Goal: Task Accomplishment & Management: Complete application form

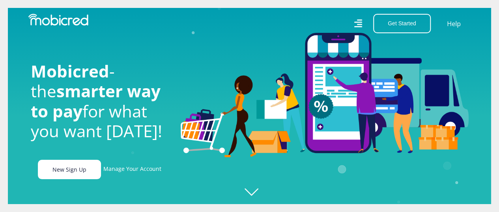
scroll to position [0, 563]
click at [84, 179] on link "New Sign Up" at bounding box center [69, 169] width 63 height 19
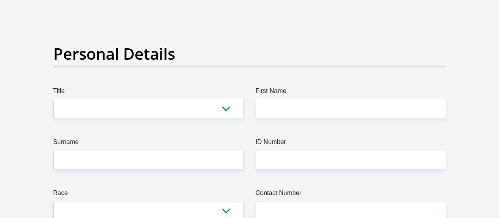
scroll to position [68, 0]
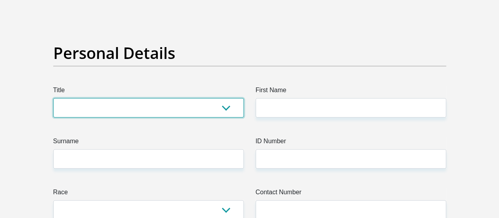
click at [197, 98] on select "Mr Ms Mrs Dr Other" at bounding box center [148, 107] width 191 height 19
select select "Mr"
click at [53, 98] on select "Mr Ms Mrs Dr Other" at bounding box center [148, 107] width 191 height 19
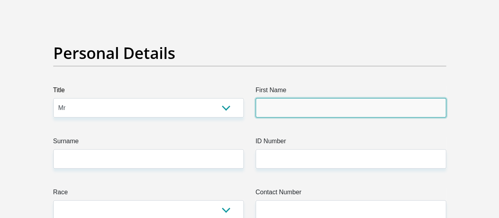
click at [267, 98] on input "First Name" at bounding box center [351, 107] width 191 height 19
type input "Athenkosi"
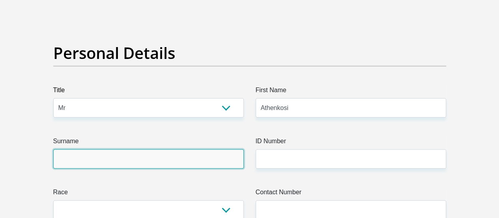
type input "Sobekwa"
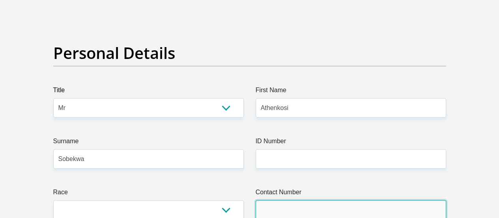
type input "0679270258"
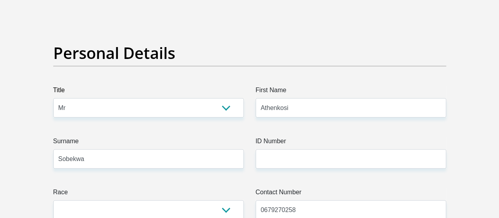
select select "ZAF"
type input "19087 Sinenyweba Street"
type input "Lwandle"
type input "Strand"
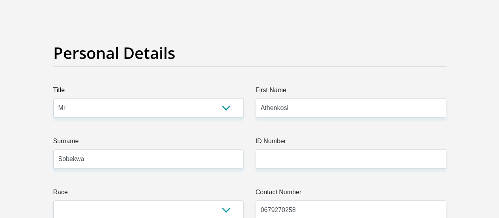
type input "Strand"
type input "7140"
select select "Western Cape"
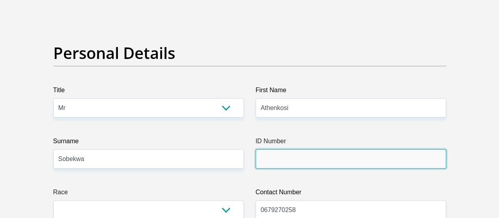
click at [273, 149] on input "ID Number" at bounding box center [351, 158] width 191 height 19
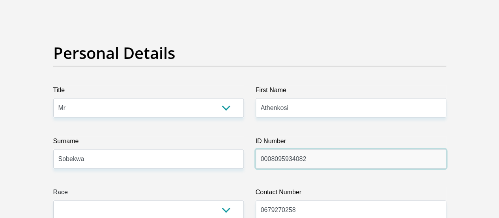
scroll to position [119, 0]
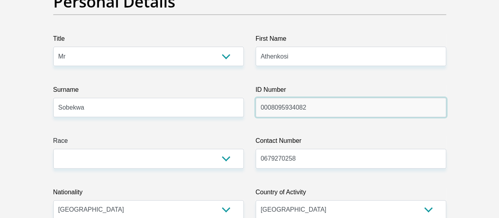
type input "0008095934082"
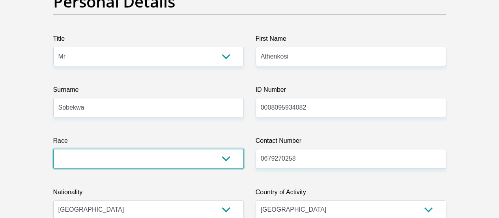
click at [227, 148] on select "Black Coloured Indian White Other" at bounding box center [148, 157] width 191 height 19
select select "1"
click at [53, 148] on select "Black Coloured Indian White Other" at bounding box center [148, 157] width 191 height 19
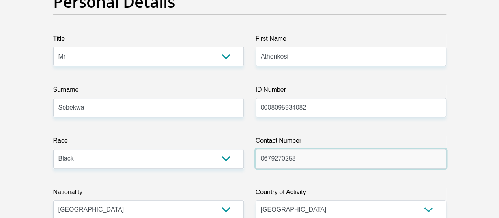
click at [314, 148] on input "0679270258" at bounding box center [351, 157] width 191 height 19
type input "0744346739"
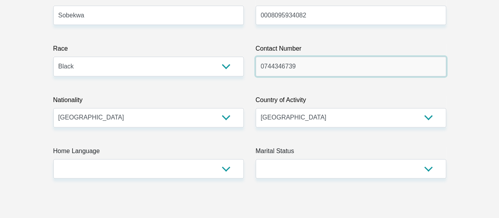
scroll to position [212, 0]
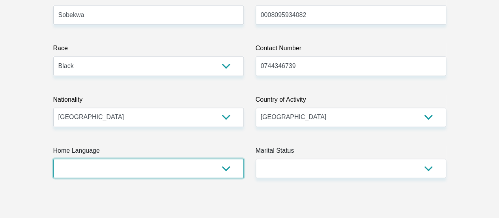
click at [223, 158] on select "Afrikaans English Sepedi South Ndebele Southern Sotho Swati Tsonga Tswana Venda…" at bounding box center [148, 167] width 191 height 19
select select "xho"
click at [53, 158] on select "Afrikaans English Sepedi South Ndebele Southern Sotho Swati Tsonga Tswana Venda…" at bounding box center [148, 167] width 191 height 19
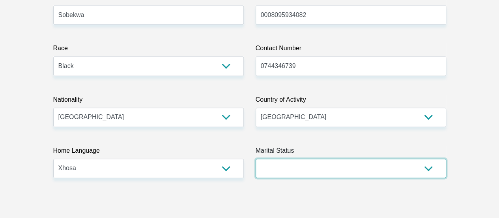
click at [290, 158] on select "Married ANC Single Divorced Widowed Married COP or Customary Law" at bounding box center [351, 167] width 191 height 19
select select "2"
click at [256, 158] on select "Married ANC Single Divorced Widowed Married COP or Customary Law" at bounding box center [351, 167] width 191 height 19
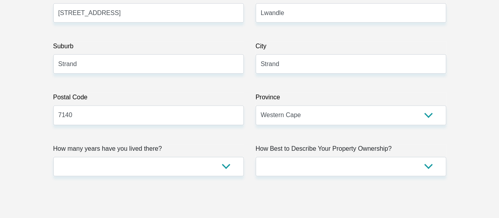
scroll to position [489, 0]
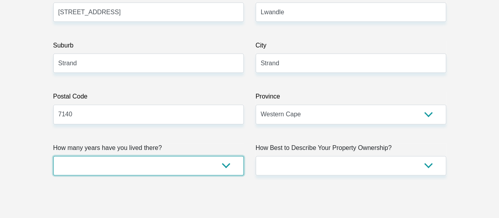
click at [207, 156] on select "less than 1 year 1-3 years 3-5 years 5+ years" at bounding box center [148, 165] width 191 height 19
select select "5"
click at [53, 156] on select "less than 1 year 1-3 years 3-5 years 5+ years" at bounding box center [148, 165] width 191 height 19
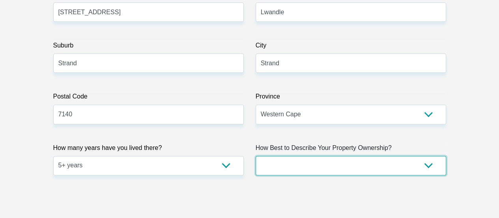
click at [321, 156] on select "Owned Rented Family Owned Company Dwelling" at bounding box center [351, 165] width 191 height 19
select select "parents"
click at [256, 156] on select "Owned Rented Family Owned Company Dwelling" at bounding box center [351, 165] width 191 height 19
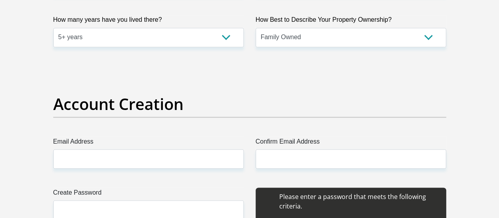
scroll to position [618, 0]
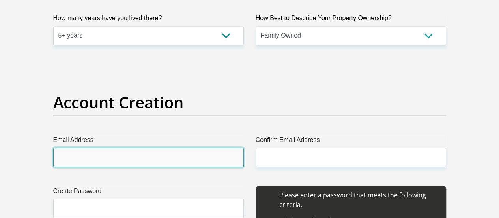
click at [145, 147] on input "Email Address" at bounding box center [148, 156] width 191 height 19
type input "athe.sobekwa@gmail.com"
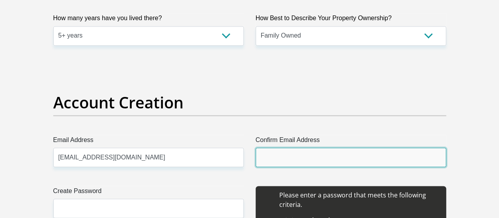
type input "athe.sobekwa@gmail.com"
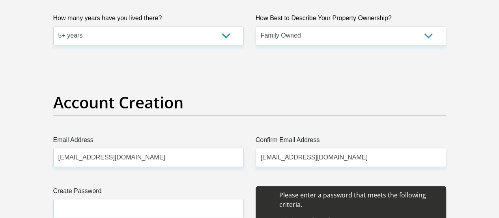
type input "Athenkosi"
type input "Sobekwa"
type input "0679270258"
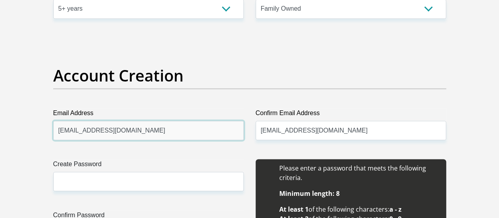
scroll to position [646, 0]
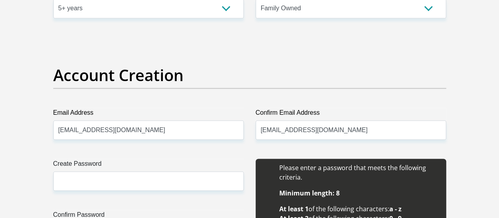
click at [143, 160] on div "Create Password Please input valid password Confirm Password" at bounding box center [148, 209] width 203 height 102
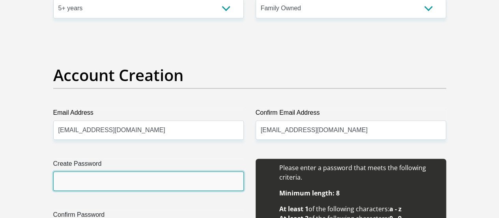
click at [128, 171] on input "Create Password" at bounding box center [148, 180] width 191 height 19
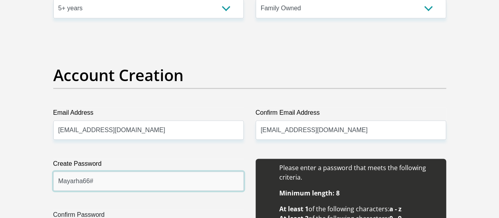
type input "Mayarha66#"
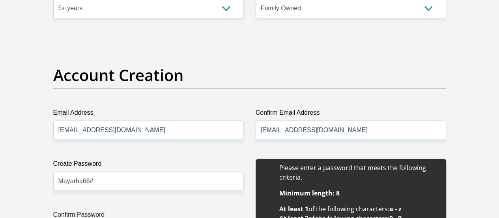
type input "m"
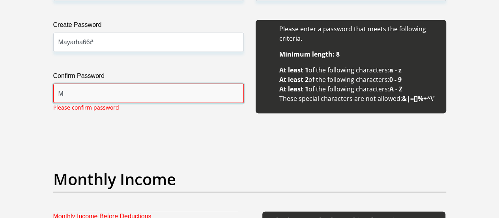
scroll to position [779, 0]
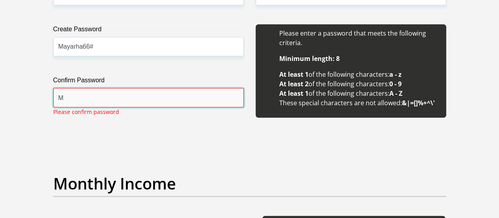
click at [118, 88] on input "M" at bounding box center [148, 97] width 191 height 19
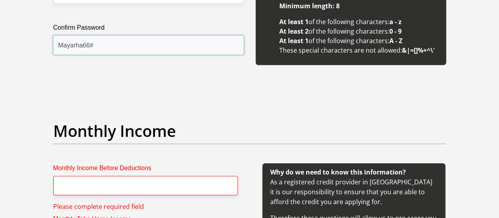
scroll to position [832, 0]
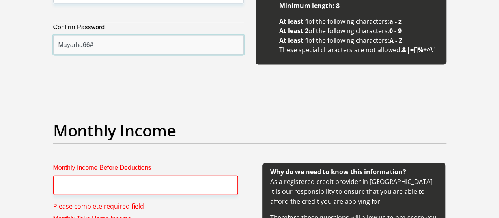
type input "Mayarha66#"
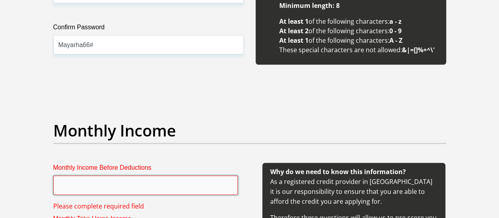
click at [87, 175] on input "Monthly Income Before Deductions" at bounding box center [145, 184] width 185 height 19
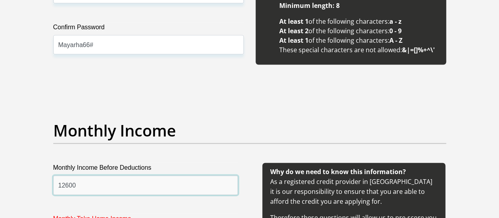
scroll to position [886, 0]
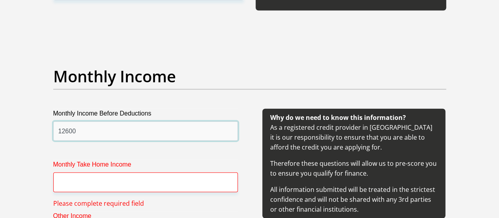
type input "12600"
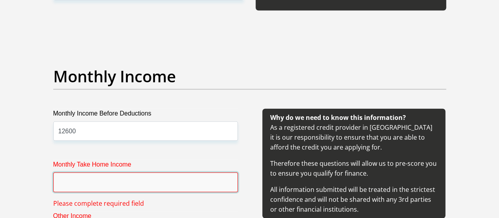
click at [87, 172] on input "Monthly Take Home Income" at bounding box center [145, 181] width 185 height 19
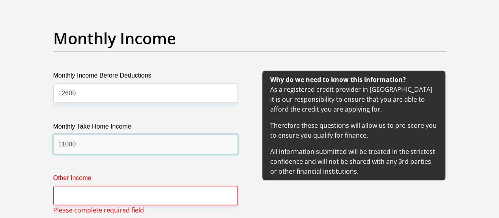
scroll to position [925, 0]
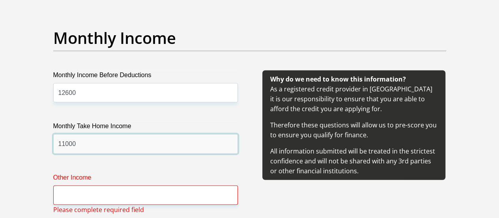
type input "11000"
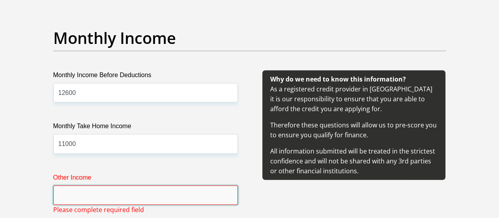
click at [87, 185] on input "Other Income" at bounding box center [145, 194] width 185 height 19
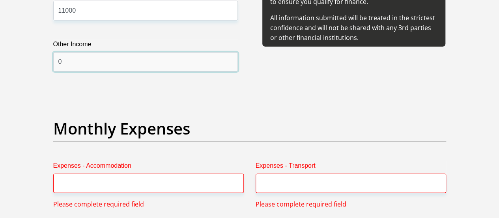
scroll to position [1058, 0]
type input "0"
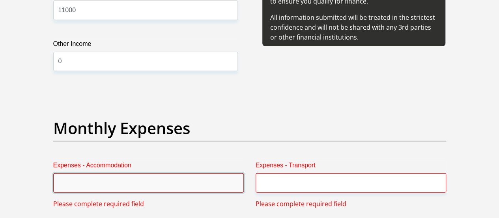
click at [97, 173] on input "Expenses - Accommodation" at bounding box center [148, 182] width 191 height 19
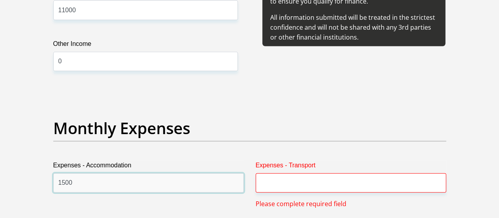
type input "1500"
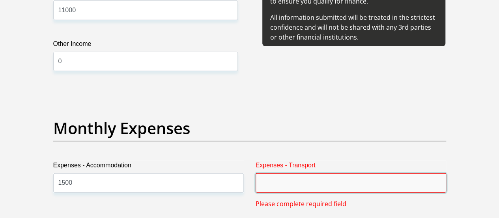
click at [286, 173] on input "Expenses - Transport" at bounding box center [351, 182] width 191 height 19
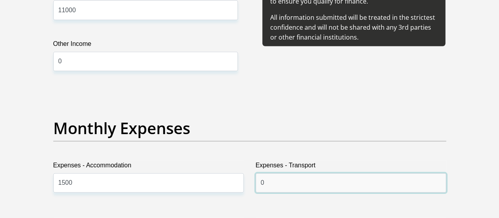
scroll to position [1106, 0]
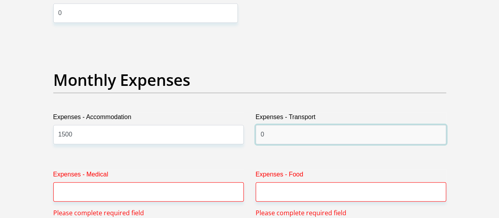
type input "0"
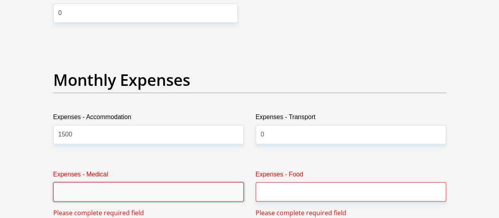
click at [229, 182] on input "Expenses - Medical" at bounding box center [148, 191] width 191 height 19
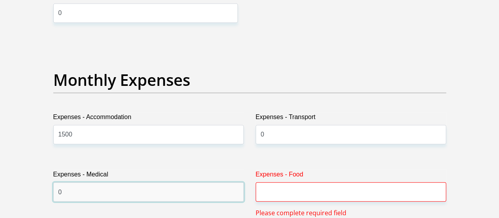
type input "0"
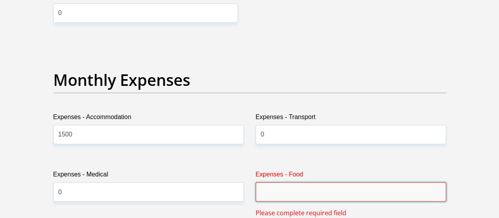
click at [272, 182] on input "Expenses - Food" at bounding box center [351, 191] width 191 height 19
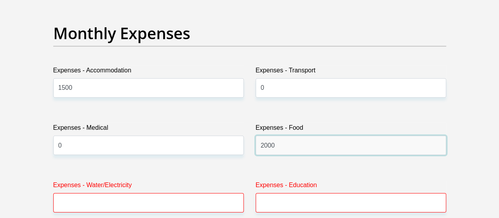
scroll to position [1154, 0]
type input "2000"
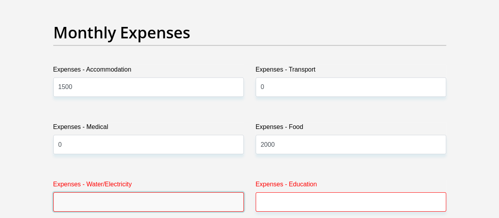
click at [183, 192] on input "Expenses - Water/Electricity" at bounding box center [148, 201] width 191 height 19
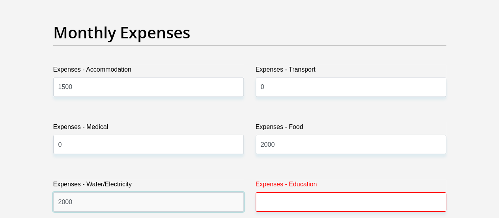
type input "2000"
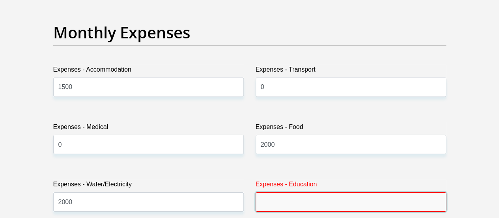
click at [289, 192] on input "Expenses - Education" at bounding box center [351, 201] width 191 height 19
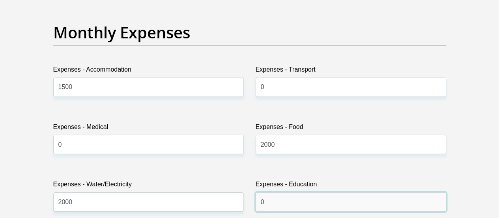
type input "0"
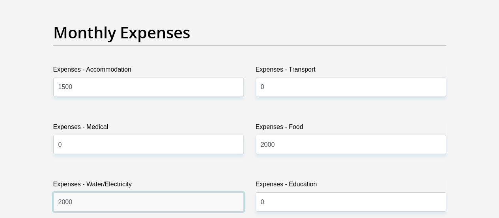
click at [185, 192] on input "2000" at bounding box center [148, 201] width 191 height 19
type input "200"
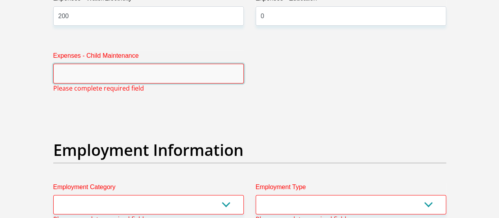
scroll to position [1340, 0]
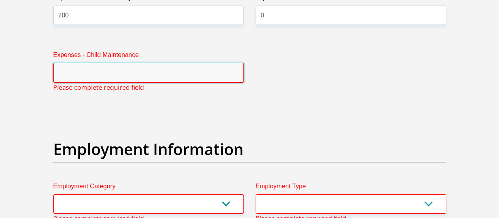
click at [122, 63] on input "Expenses - Child Maintenance" at bounding box center [148, 72] width 191 height 19
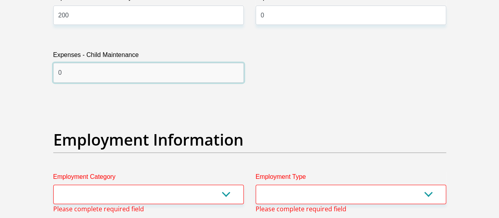
type input "0"
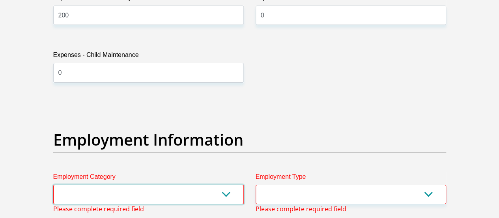
click at [141, 184] on select "AGRICULTURE ALCOHOL & TOBACCO CONSTRUCTION MATERIALS METALLURGY EQUIPMENT FOR R…" at bounding box center [148, 193] width 191 height 19
select select "53"
click at [53, 184] on select "AGRICULTURE ALCOHOL & TOBACCO CONSTRUCTION MATERIALS METALLURGY EQUIPMENT FOR R…" at bounding box center [148, 193] width 191 height 19
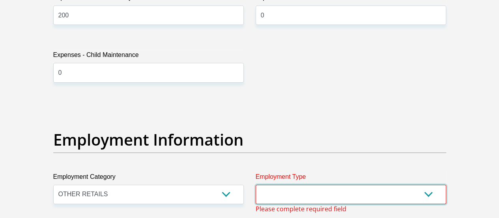
click at [280, 184] on select "College/Lecturer Craft Seller Creative Driver Executive Farmer Forces - Non Com…" at bounding box center [351, 193] width 191 height 19
select select "Manager"
click at [256, 184] on select "College/Lecturer Craft Seller Creative Driver Executive Farmer Forces - Non Com…" at bounding box center [351, 193] width 191 height 19
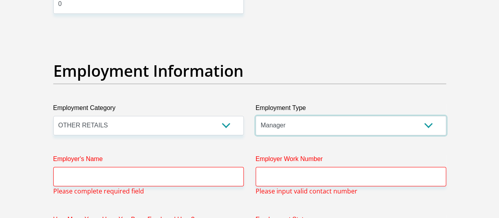
scroll to position [1409, 0]
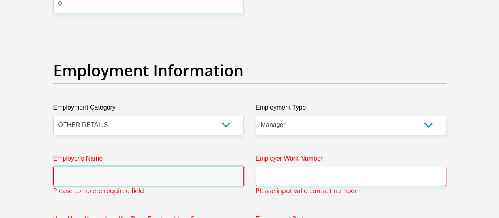
click at [172, 166] on input "Employer's Name" at bounding box center [148, 175] width 191 height 19
type input "CallLabBPO"
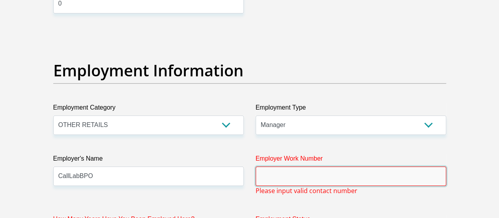
click at [288, 166] on input "Employer Work Number" at bounding box center [351, 175] width 191 height 19
click at [270, 166] on input "Employer Work Number" at bounding box center [351, 175] width 191 height 19
paste input "087 470 0037"
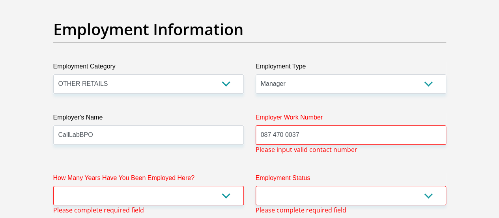
click at [219, 173] on label "How Many Years Have You Been Employed Here?" at bounding box center [148, 179] width 191 height 13
click at [219, 186] on select "less than 1 year 1-3 years 3-5 years 5+ years" at bounding box center [148, 195] width 191 height 19
click at [276, 125] on input "087 470 0037" at bounding box center [351, 134] width 191 height 19
type input "0874700037"
click at [252, 117] on div "Employer Work Number 0874700037 Please input valid contact number" at bounding box center [351, 133] width 203 height 41
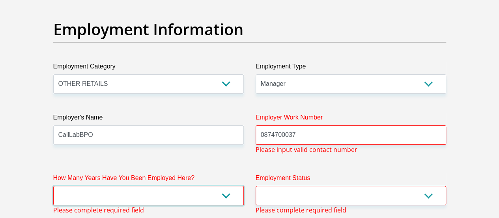
click at [166, 186] on select "less than 1 year 1-3 years 3-5 years 5+ years" at bounding box center [148, 195] width 191 height 19
select select "48"
click at [53, 186] on select "less than 1 year 1-3 years 3-5 years 5+ years" at bounding box center [148, 195] width 191 height 19
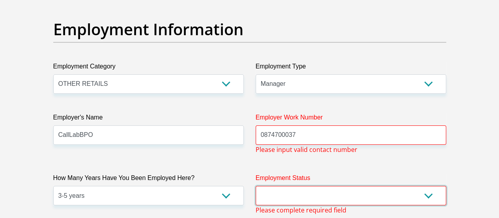
click at [325, 186] on select "Permanent/Full-time Part-time/Casual Contract Worker Self-Employed Housewife Re…" at bounding box center [351, 195] width 191 height 19
select select "1"
click at [256, 186] on select "Permanent/Full-time Part-time/Casual Contract Worker Self-Employed Housewife Re…" at bounding box center [351, 195] width 191 height 19
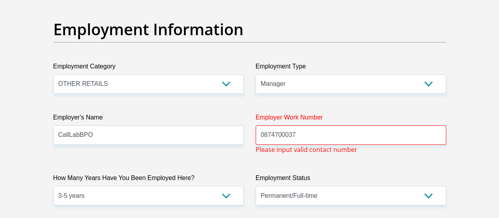
click at [212, 205] on div "Title Mr Ms Mrs Dr Other First Name Athenkosi Surname Sobekwa ID Number 0008095…" at bounding box center [249, 11] width 405 height 2616
click at [264, 125] on input "0874700037" at bounding box center [351, 134] width 191 height 19
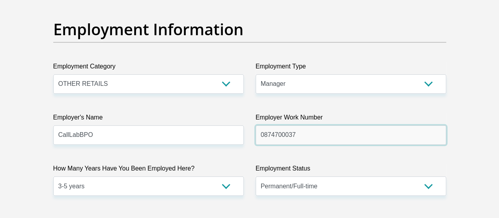
type input "0874700037"
click at [216, 172] on div "Title Mr Ms Mrs Dr Other First Name Athenkosi Surname Sobekwa ID Number 0008095…" at bounding box center [249, 6] width 405 height 2607
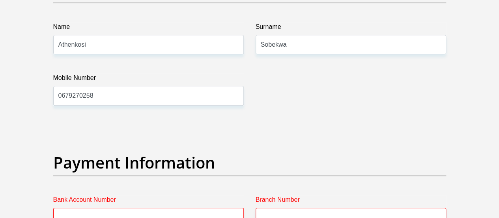
scroll to position [1713, 0]
click at [111, 34] on input "Athenkosi" at bounding box center [148, 43] width 191 height 19
type input "Chuma"
click at [287, 34] on input "Sobekwa" at bounding box center [351, 43] width 191 height 19
type input "DLELEMBE"
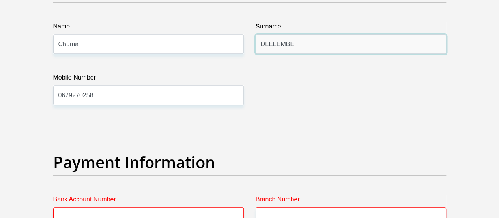
scroll to position [1770, 0]
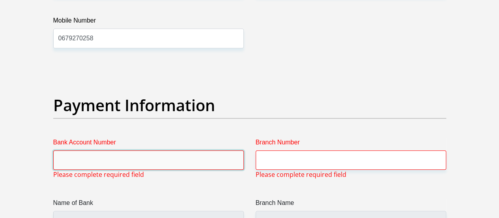
click at [195, 150] on input "Bank Account Number" at bounding box center [148, 159] width 191 height 19
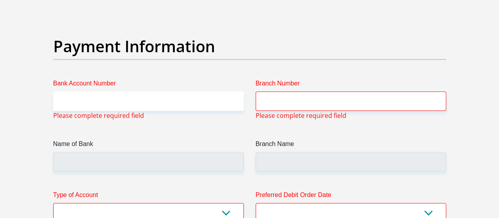
scroll to position [1828, 0]
click at [168, 92] on input "Bank Account Number" at bounding box center [148, 101] width 191 height 19
paste input "1643427510"
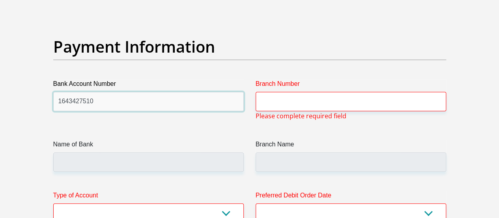
type input "1643427510"
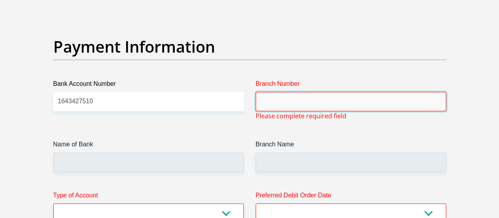
click at [295, 92] on input "Branch Number" at bounding box center [351, 101] width 191 height 19
click at [296, 92] on input "Branch Number" at bounding box center [351, 101] width 191 height 19
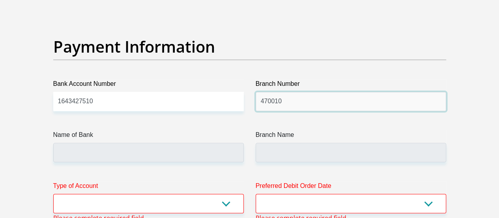
type input "470010"
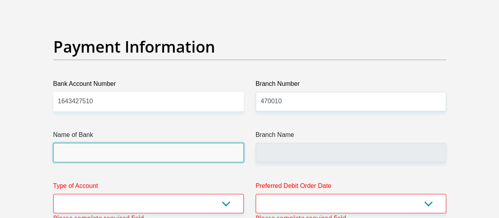
click at [160, 143] on input "Name of Bank" at bounding box center [148, 152] width 191 height 19
type input "CAPITEC BANK LIMITED"
type input "CAPITEC BANK CPC"
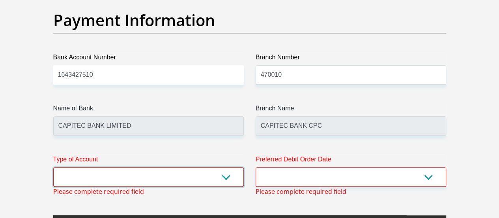
click at [165, 167] on select "Cheque Savings" at bounding box center [148, 176] width 191 height 19
select select "SAV"
click at [53, 167] on select "Cheque Savings" at bounding box center [148, 176] width 191 height 19
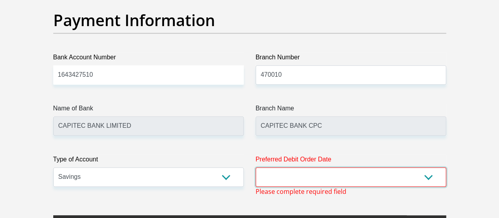
click at [278, 167] on select "1st 2nd 3rd 4th 5th 7th 18th 19th 20th 21st 22nd 23rd 24th 25th 26th 27th 28th …" at bounding box center [351, 176] width 191 height 19
select select "25"
click at [256, 167] on select "1st 2nd 3rd 4th 5th 7th 18th 19th 20th 21st 22nd 23rd 24th 25th 26th 27th 28th …" at bounding box center [351, 176] width 191 height 19
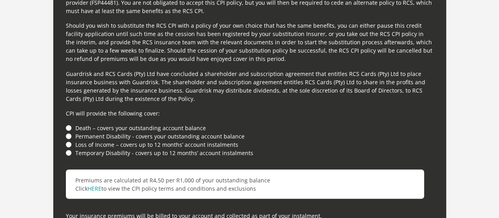
scroll to position [2180, 0]
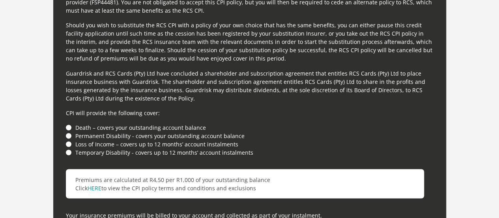
click at [68, 123] on li "Death – covers your outstanding account balance" at bounding box center [250, 127] width 368 height 8
click at [97, 184] on link "HERE" at bounding box center [95, 188] width 14 height 8
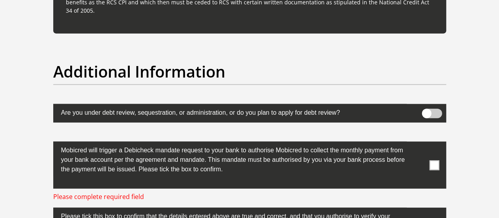
scroll to position [2447, 0]
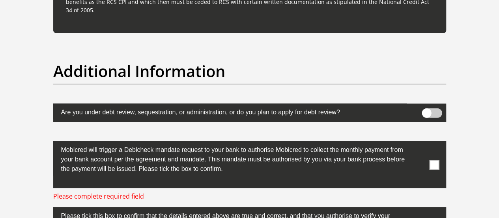
click at [436, 160] on span at bounding box center [435, 165] width 10 height 10
click at [419, 143] on input "checkbox" at bounding box center [419, 143] width 0 height 0
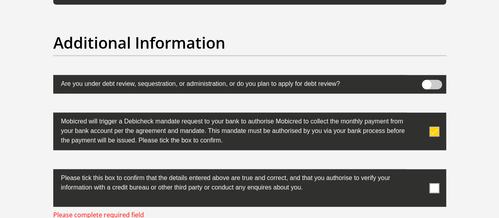
scroll to position [2476, 0]
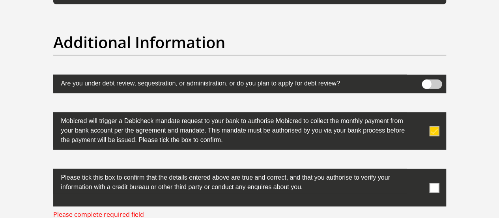
click at [435, 182] on span at bounding box center [435, 187] width 10 height 10
click at [419, 171] on input "checkbox" at bounding box center [419, 171] width 0 height 0
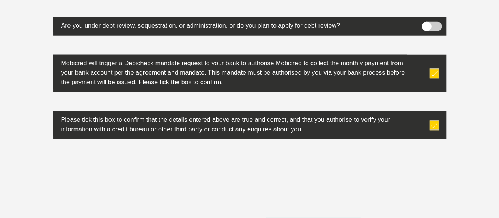
scroll to position [2534, 0]
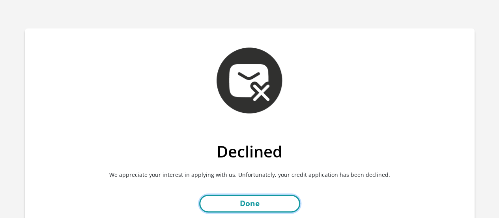
click at [271, 203] on link "Done" at bounding box center [249, 203] width 101 height 18
